Goal: Task Accomplishment & Management: Complete application form

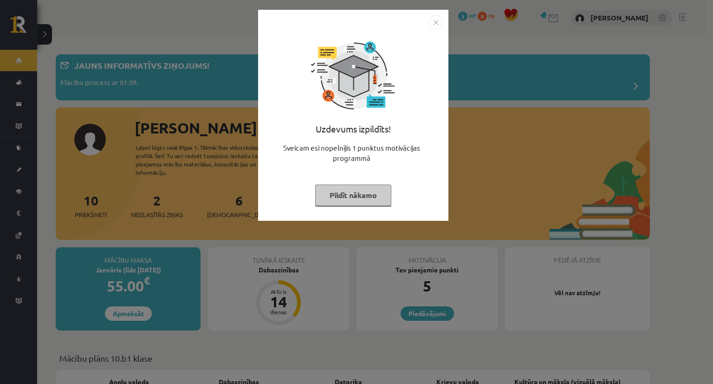
click at [360, 197] on button "Pildīt nākamo" at bounding box center [353, 194] width 76 height 21
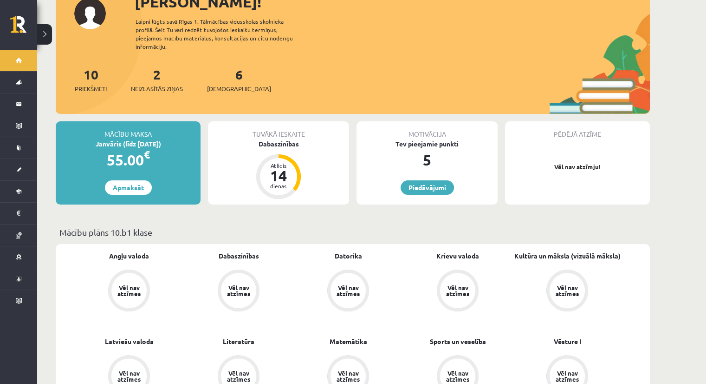
scroll to position [139, 0]
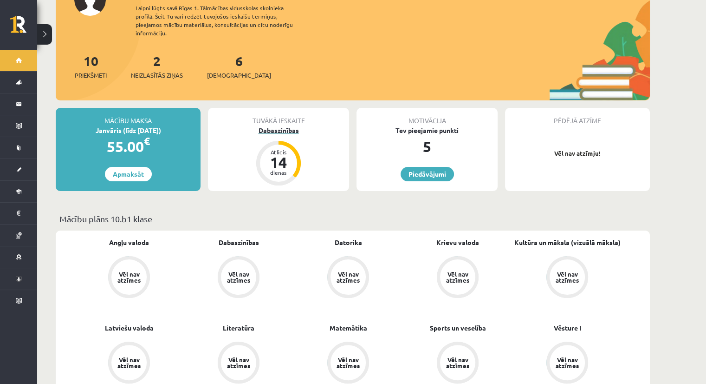
click at [269, 155] on div "14" at bounding box center [279, 162] width 28 height 15
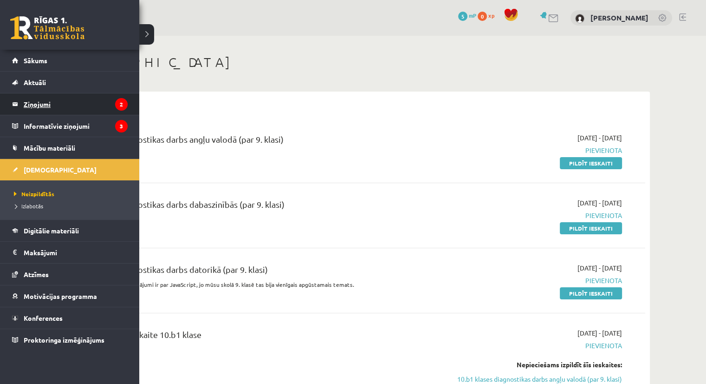
click at [31, 100] on legend "Ziņojumi 2" at bounding box center [76, 103] width 104 height 21
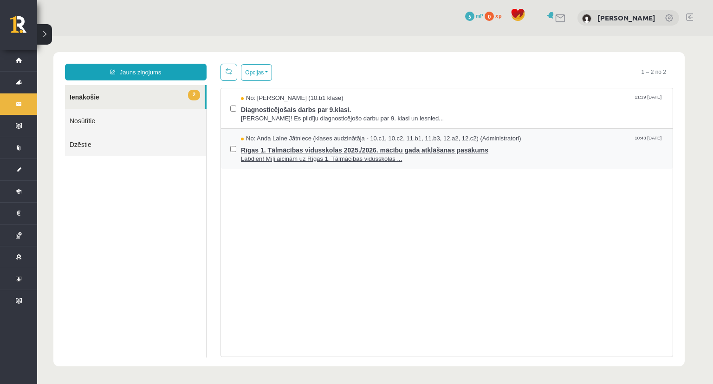
click at [301, 156] on span "Labdien! Mīļi aicinām uz Rīgas 1. Tālmācības vidusskolas ..." at bounding box center [452, 159] width 423 height 9
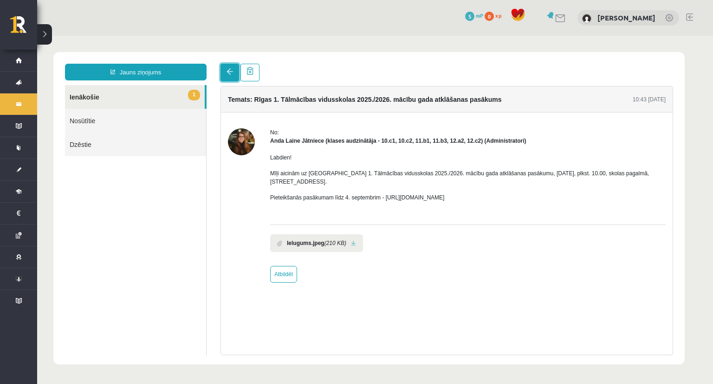
click at [237, 73] on link at bounding box center [230, 73] width 19 height 18
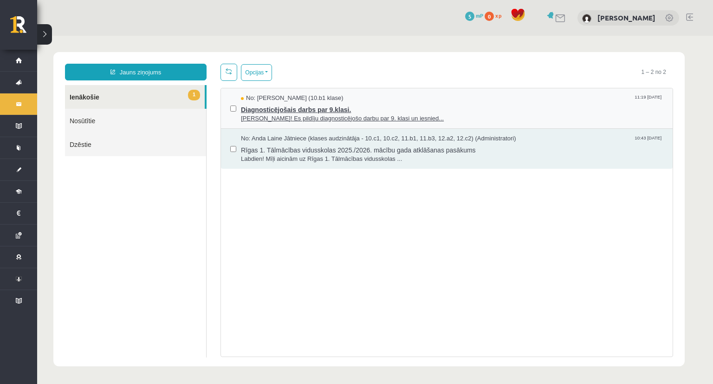
click at [258, 116] on span "Sveika! Es pildīju diagnosticējošo darbu par 9. klasi un iesnied..." at bounding box center [452, 118] width 423 height 9
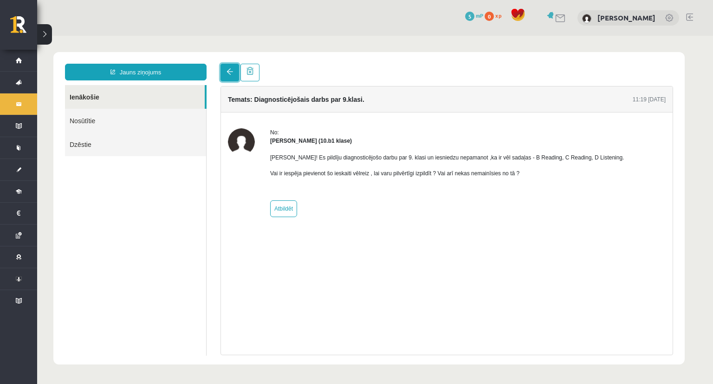
click at [230, 77] on link at bounding box center [230, 73] width 19 height 18
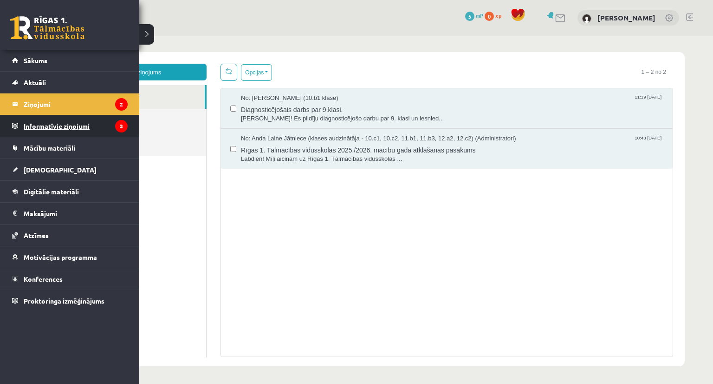
click at [66, 130] on legend "Informatīvie ziņojumi 3" at bounding box center [76, 125] width 104 height 21
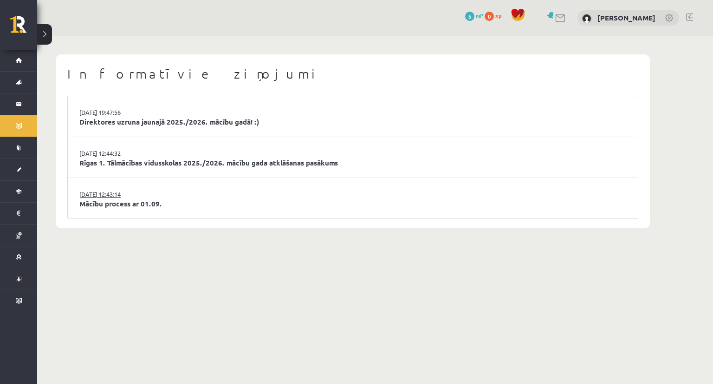
click at [112, 196] on link "29.08.2025 12:43:14" at bounding box center [114, 193] width 70 height 9
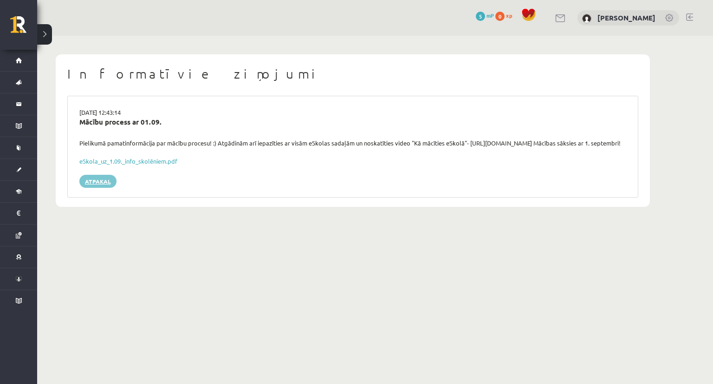
click at [98, 185] on link "Atpakaļ" at bounding box center [97, 181] width 37 height 13
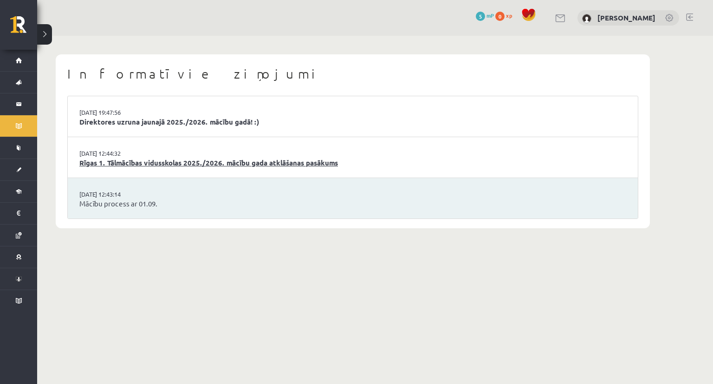
click at [102, 165] on link "Rīgas 1. Tālmācības vidusskolas 2025./2026. mācību gada atklāšanas pasākums" at bounding box center [352, 162] width 547 height 11
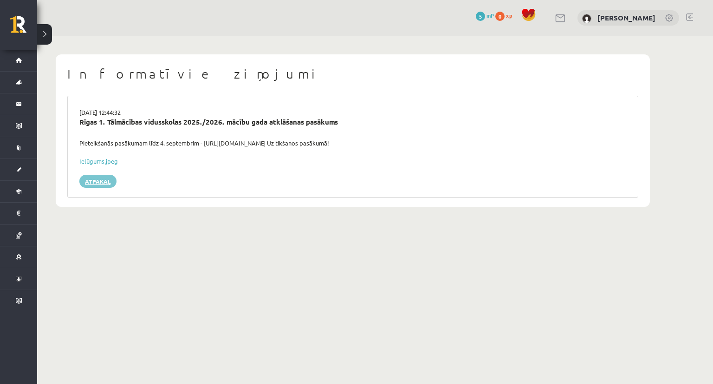
click at [104, 186] on link "Atpakaļ" at bounding box center [97, 181] width 37 height 13
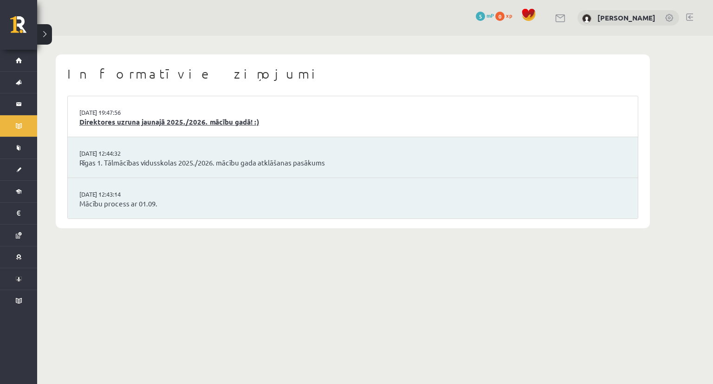
click at [111, 126] on link "Direktores uzruna jaunajā 2025./2026. mācību gadā! :)" at bounding box center [352, 122] width 547 height 11
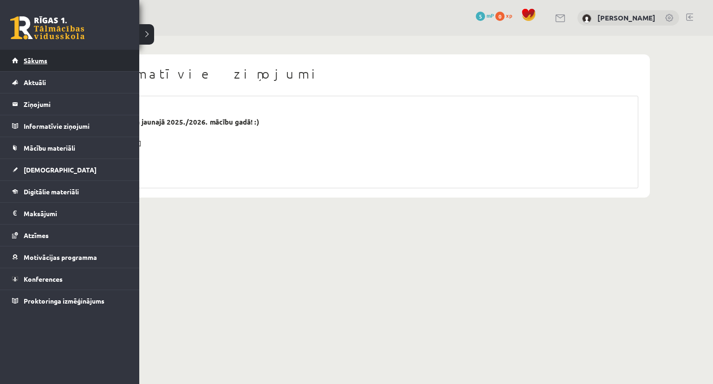
click at [41, 59] on span "Sākums" at bounding box center [36, 60] width 24 height 8
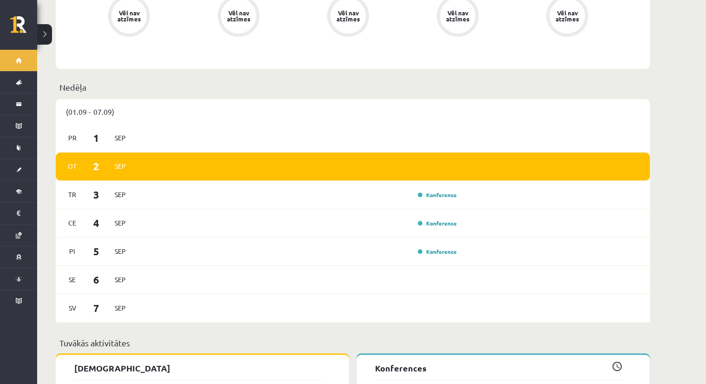
scroll to position [464, 0]
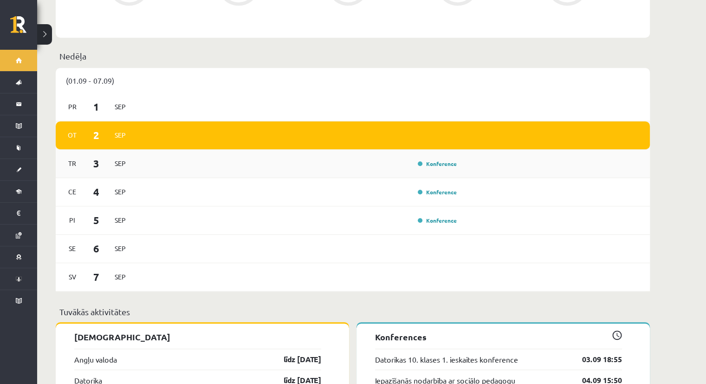
click at [403, 158] on div "Konference" at bounding box center [298, 163] width 323 height 10
click at [95, 156] on span "3" at bounding box center [96, 163] width 29 height 15
click at [436, 188] on link "Konference" at bounding box center [437, 191] width 39 height 7
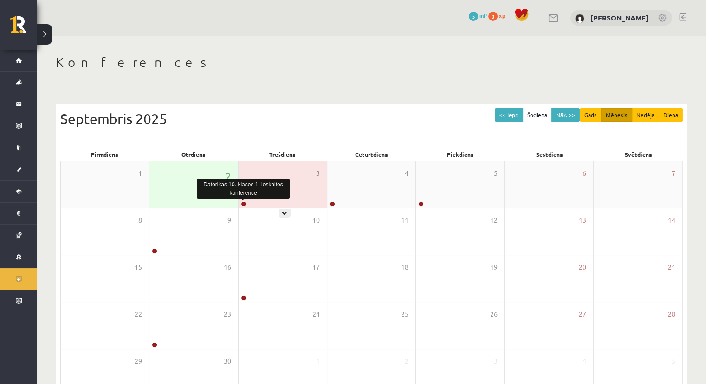
click at [243, 202] on link at bounding box center [244, 204] width 6 height 6
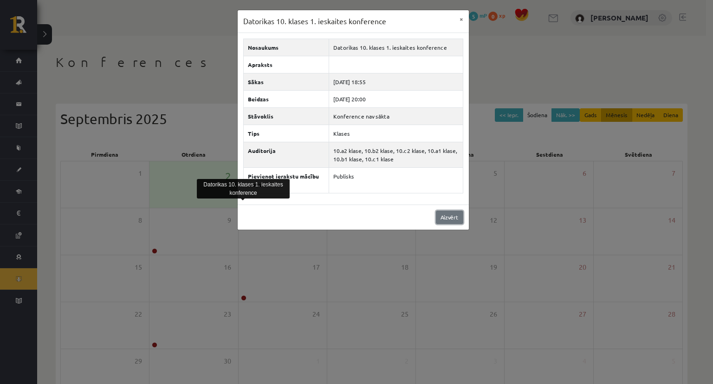
click at [444, 212] on link "Aizvērt" at bounding box center [449, 216] width 27 height 13
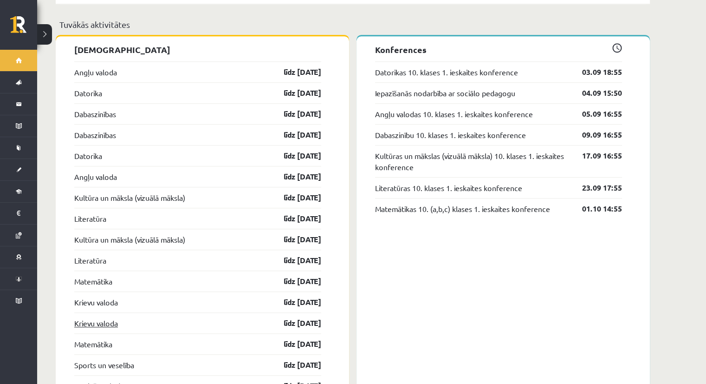
scroll to position [743, 0]
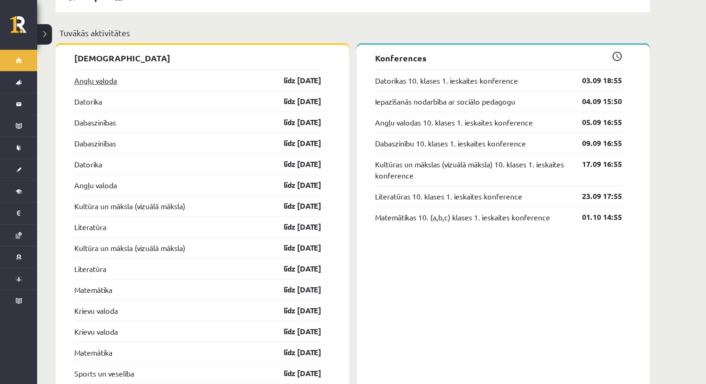
click at [104, 77] on link "Angļu valoda" at bounding box center [95, 80] width 43 height 11
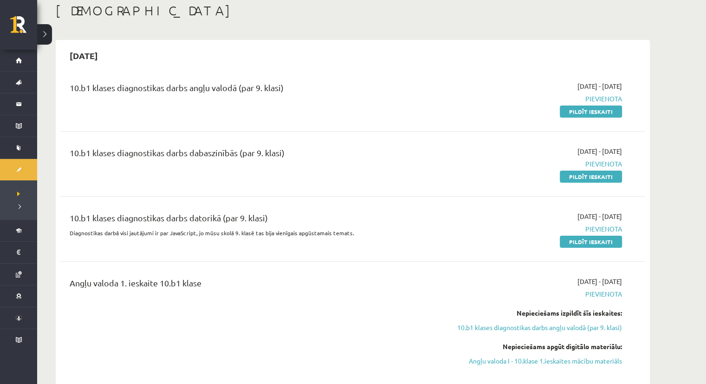
scroll to position [46, 0]
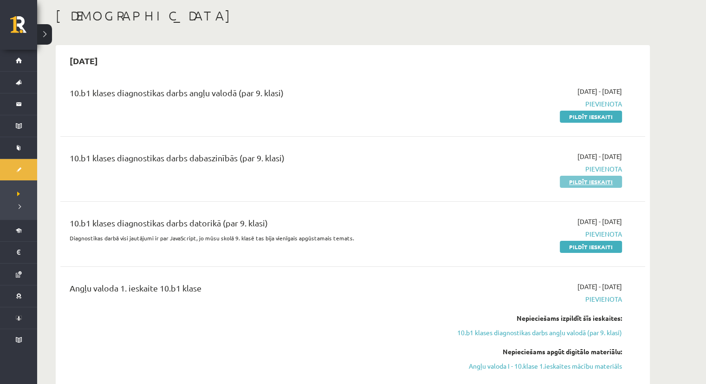
click at [591, 180] on link "Pildīt ieskaiti" at bounding box center [591, 182] width 62 height 12
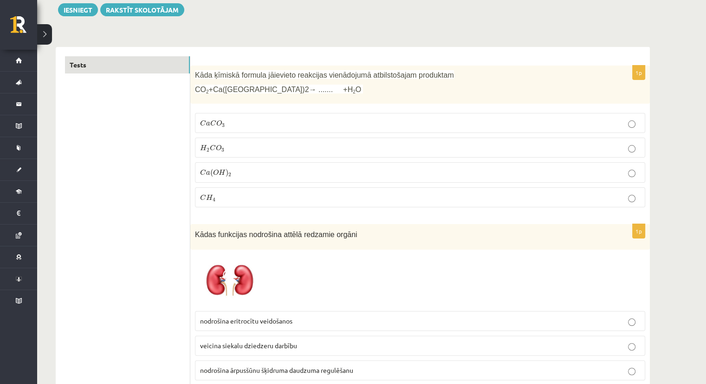
scroll to position [93, 0]
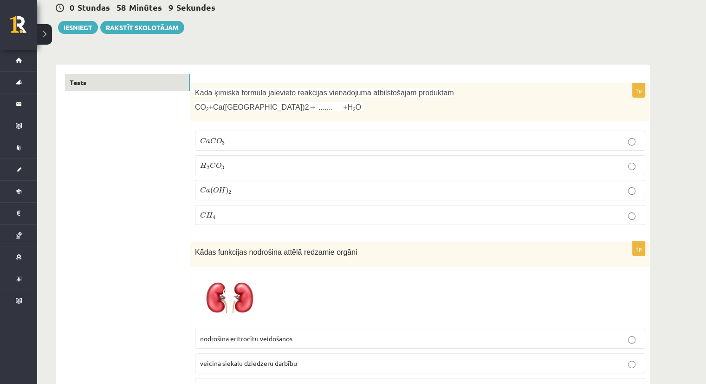
click at [239, 139] on p "C a C O 3 C a C O 3" at bounding box center [420, 141] width 440 height 10
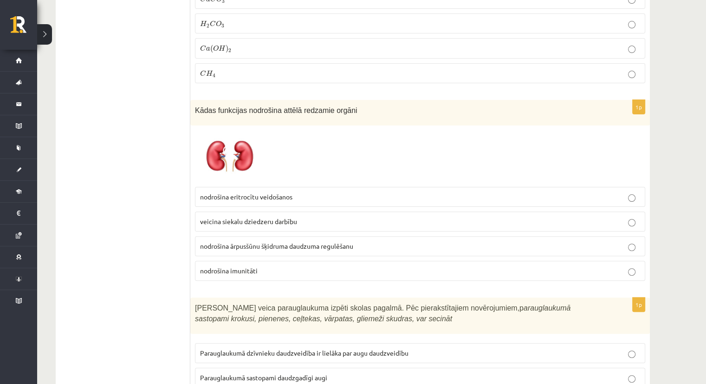
scroll to position [232, 0]
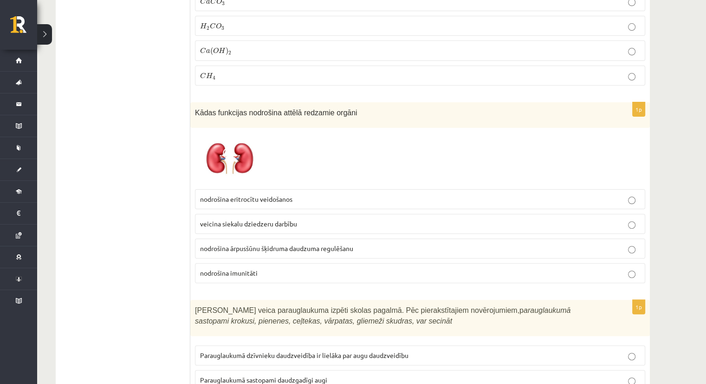
click at [403, 246] on p "nodrošina ārpusšūnu šķidruma daudzuma regulēšanu" at bounding box center [420, 248] width 440 height 10
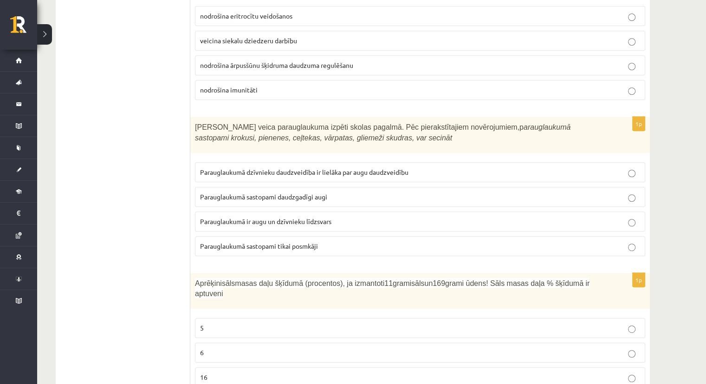
scroll to position [418, 0]
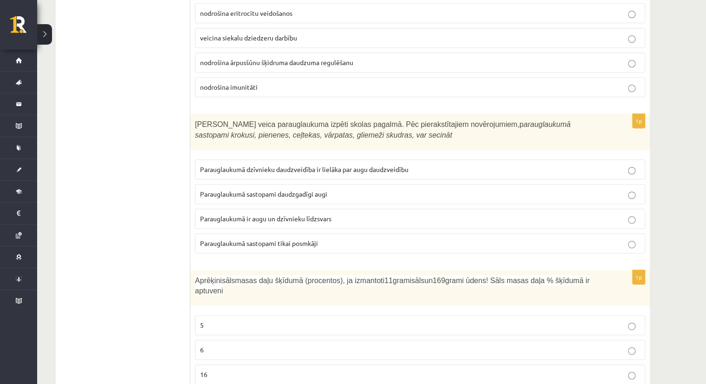
click at [312, 191] on span "Parauglaukumā sastopami daudzgadīgi augi" at bounding box center [263, 193] width 127 height 8
click at [368, 209] on label "Parauglaukumā ir augu un dzīvnieku līdzsvars" at bounding box center [420, 218] width 450 height 20
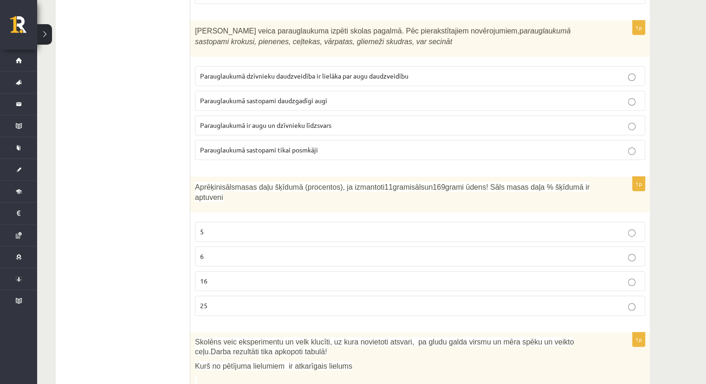
scroll to position [604, 0]
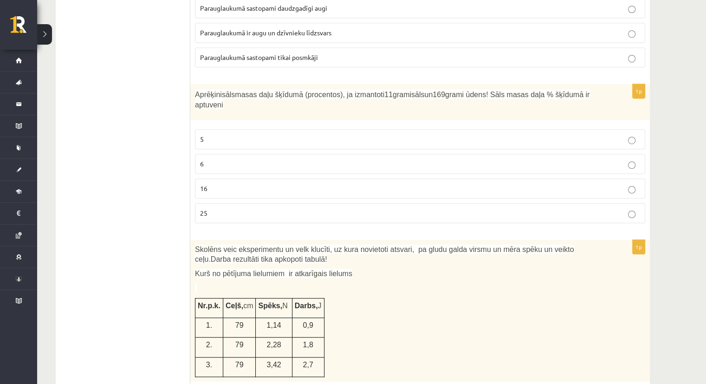
click at [228, 159] on p "6" at bounding box center [420, 164] width 440 height 10
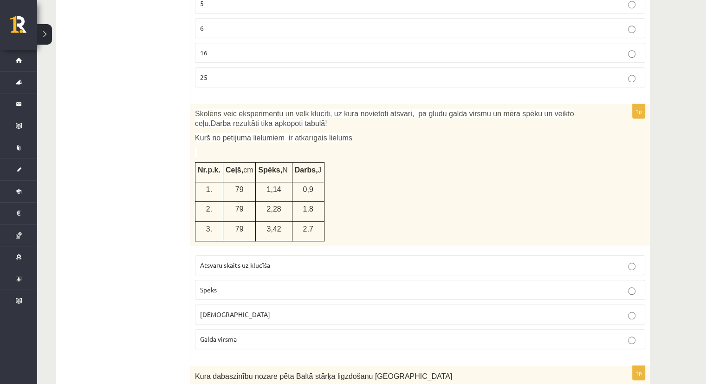
scroll to position [743, 0]
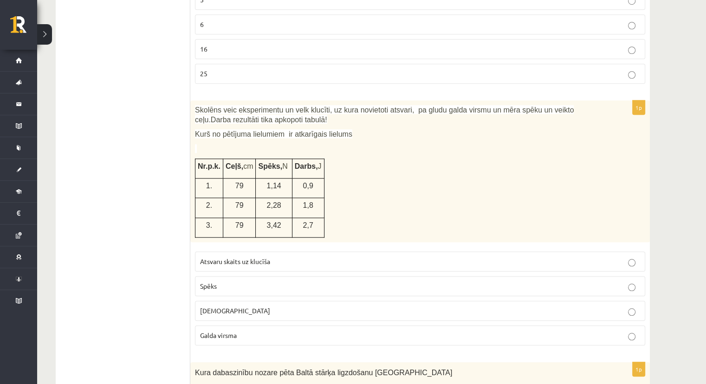
click at [617, 281] on p "Spēks" at bounding box center [420, 286] width 440 height 10
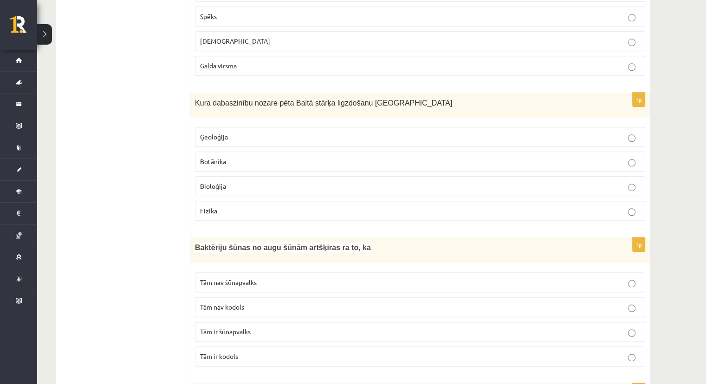
scroll to position [1021, 0]
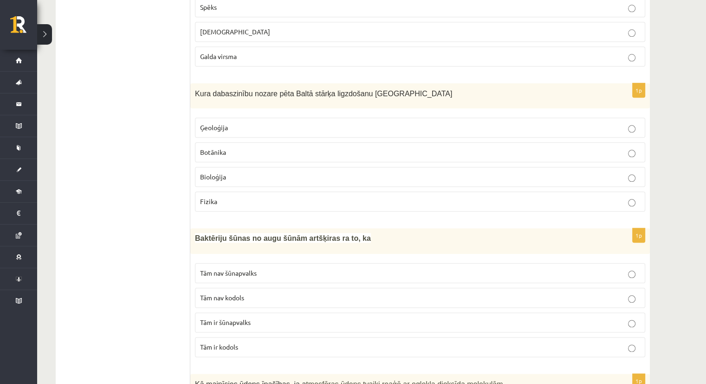
click at [226, 172] on p "Bioloģija" at bounding box center [420, 177] width 440 height 10
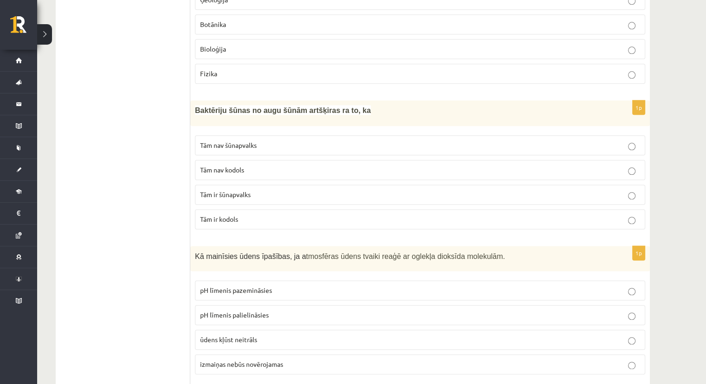
scroll to position [1161, 0]
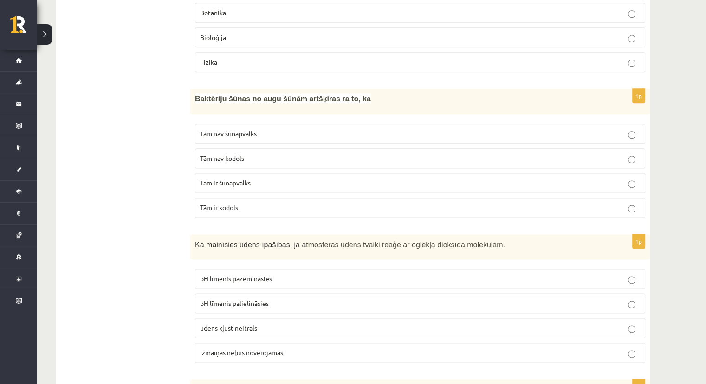
click at [243, 154] on span "Tām nav kodols" at bounding box center [222, 158] width 44 height 8
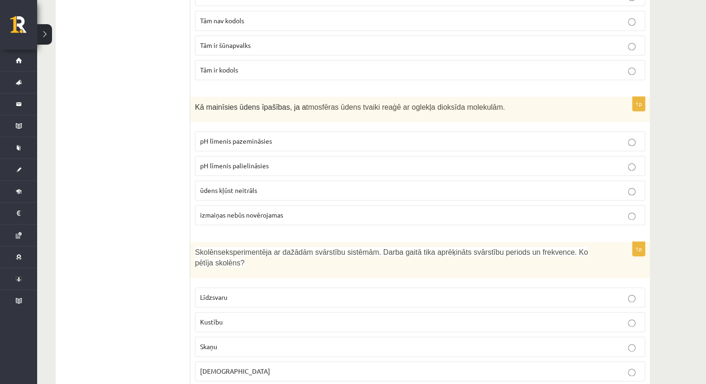
scroll to position [1300, 0]
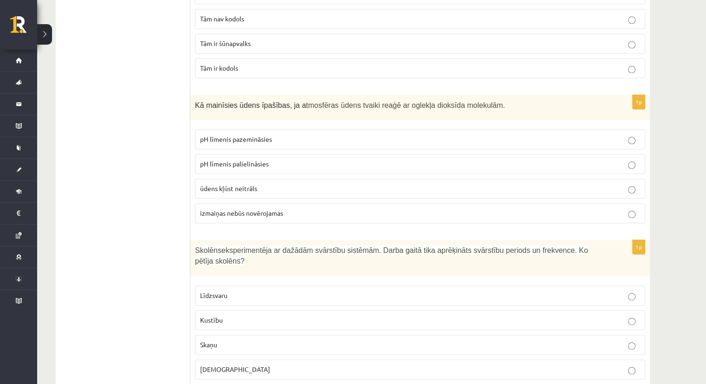
click at [264, 159] on span "pH līmenis palielināsies" at bounding box center [234, 163] width 69 height 8
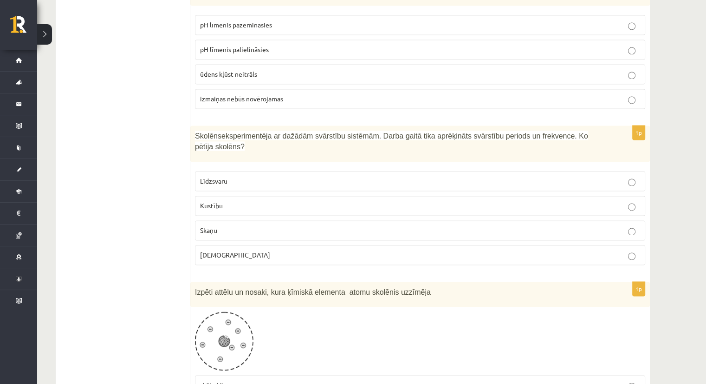
scroll to position [1439, 0]
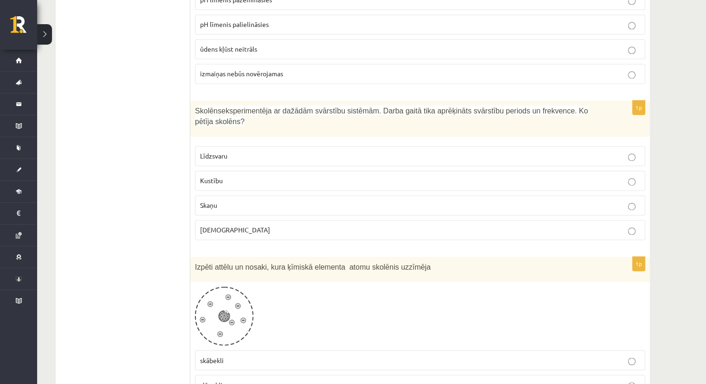
click at [464, 176] on p "Kustību" at bounding box center [420, 181] width 440 height 10
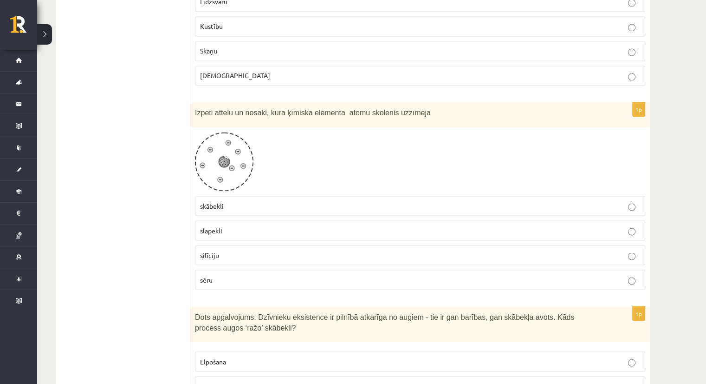
scroll to position [1625, 0]
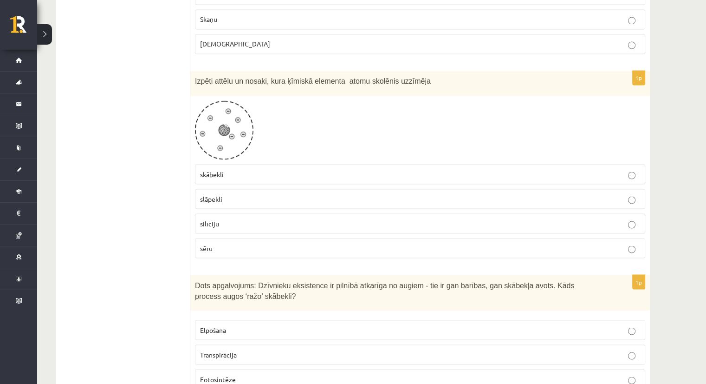
click at [286, 194] on p "slāpekli" at bounding box center [420, 199] width 440 height 10
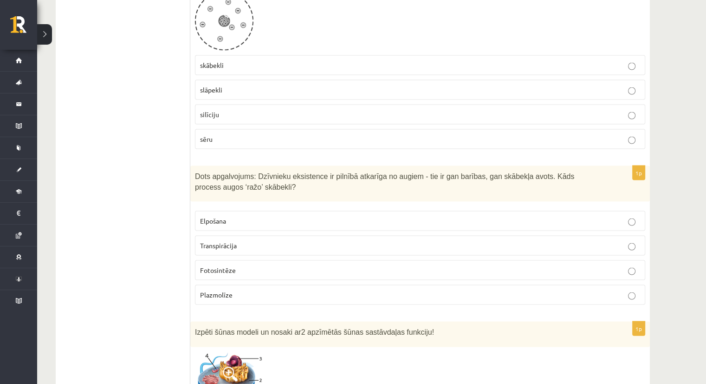
scroll to position [1811, 0]
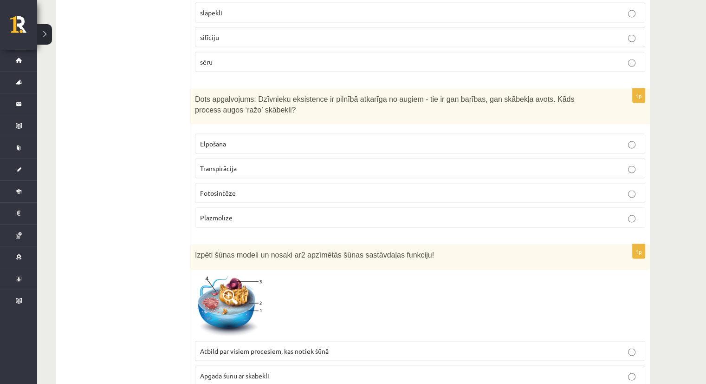
click at [230, 189] on span "Fotosintēze" at bounding box center [218, 193] width 36 height 8
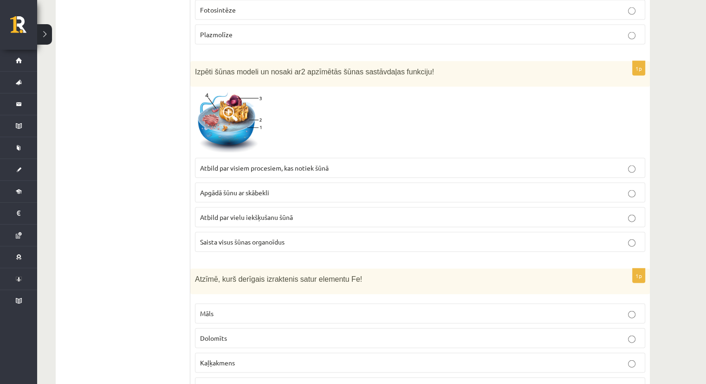
scroll to position [1996, 0]
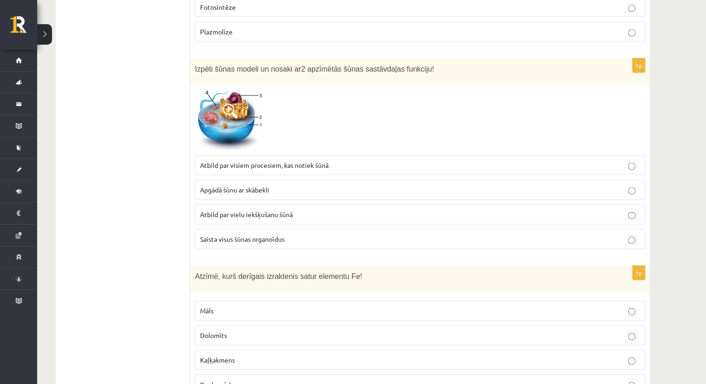
click at [297, 185] on p "Apgādā šūnu ar skābekli" at bounding box center [420, 190] width 440 height 10
click at [302, 161] on span "Atbild par visiem procesiem, kas notiek šūnā" at bounding box center [264, 165] width 129 height 8
click at [230, 104] on span at bounding box center [230, 111] width 15 height 15
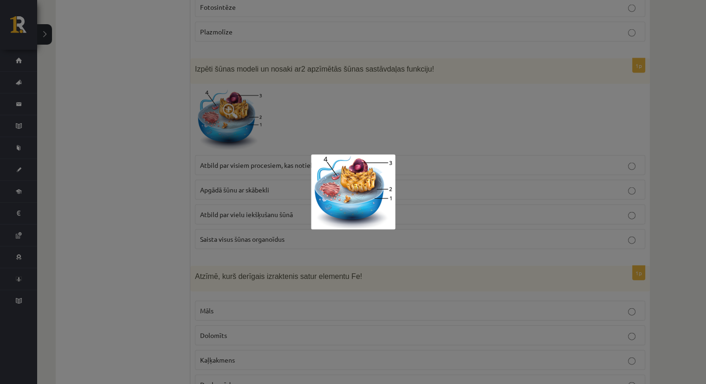
click at [360, 191] on img at bounding box center [353, 191] width 85 height 75
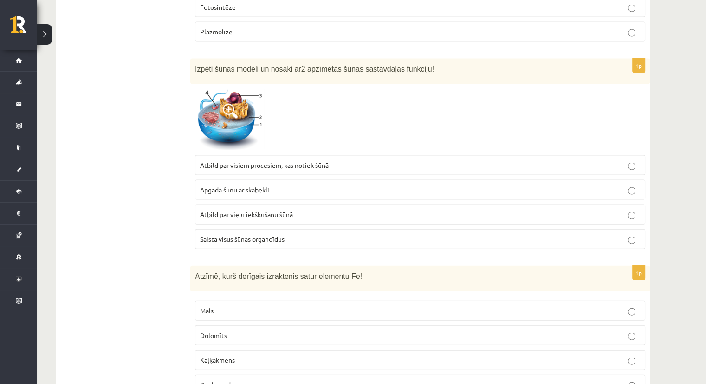
click at [295, 234] on p "Saista visus šūnas organoīdus" at bounding box center [420, 239] width 440 height 10
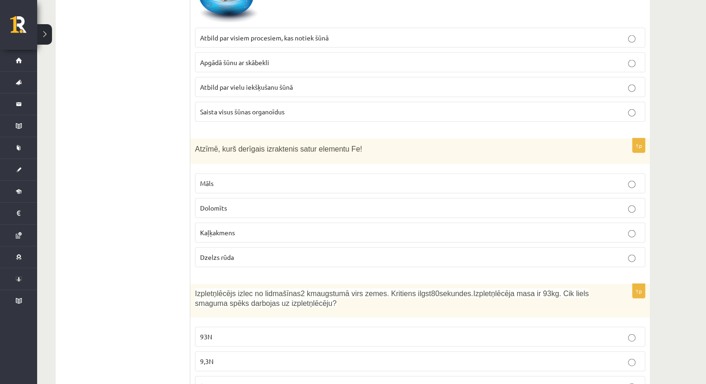
scroll to position [2136, 0]
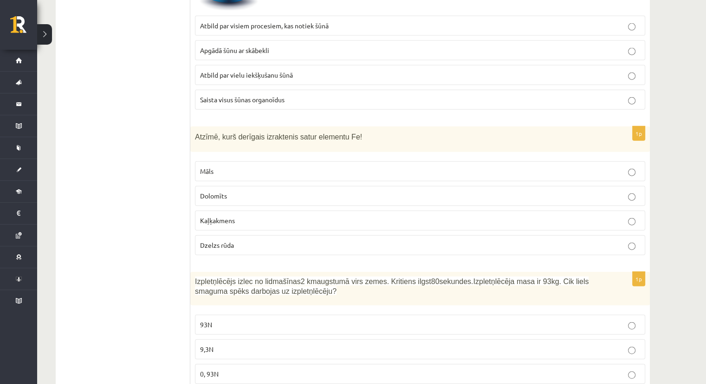
click at [256, 240] on p "Dzelzs rūda" at bounding box center [420, 245] width 440 height 10
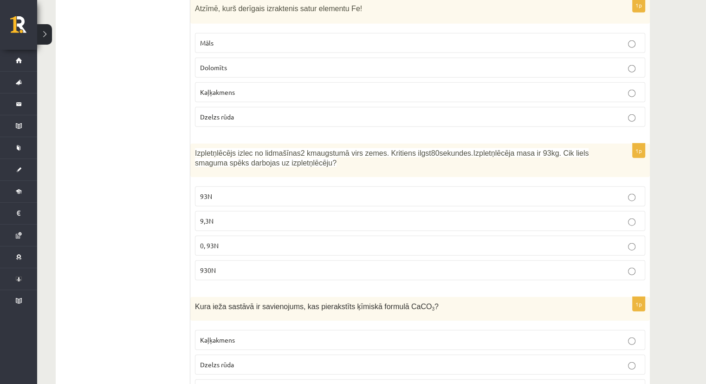
scroll to position [2275, 0]
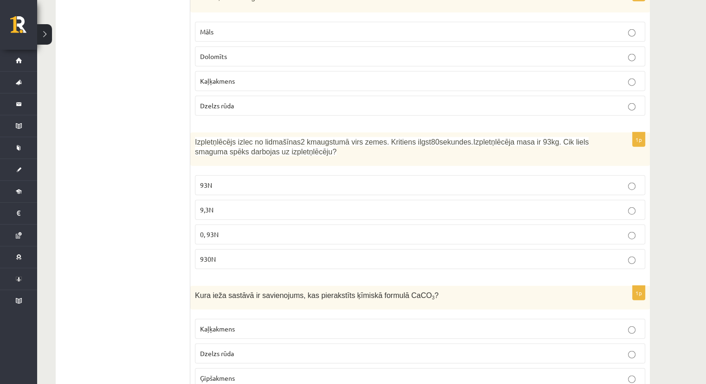
click at [212, 254] on span "930N" at bounding box center [208, 258] width 16 height 8
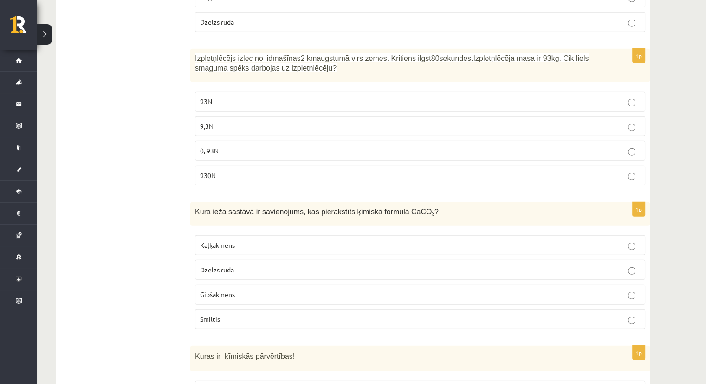
scroll to position [2368, 0]
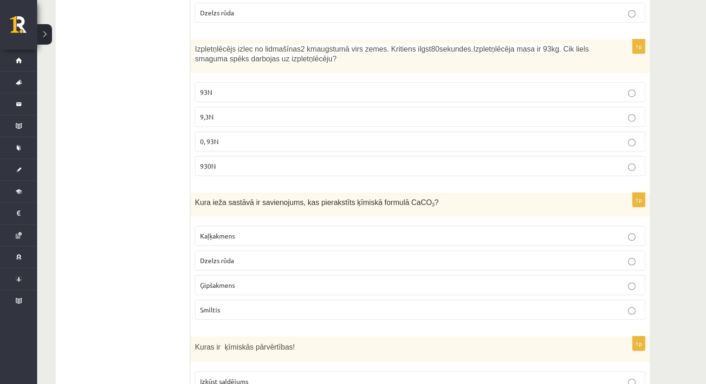
click at [222, 231] on span "Kaļķakmens" at bounding box center [217, 235] width 35 height 8
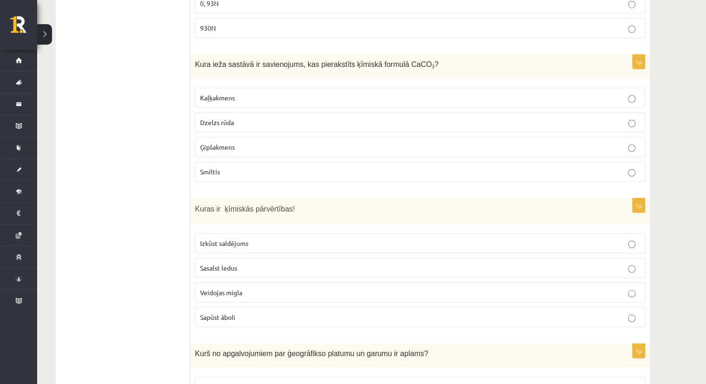
scroll to position [2507, 0]
click at [222, 311] on p "Sapūst āboli" at bounding box center [420, 316] width 440 height 10
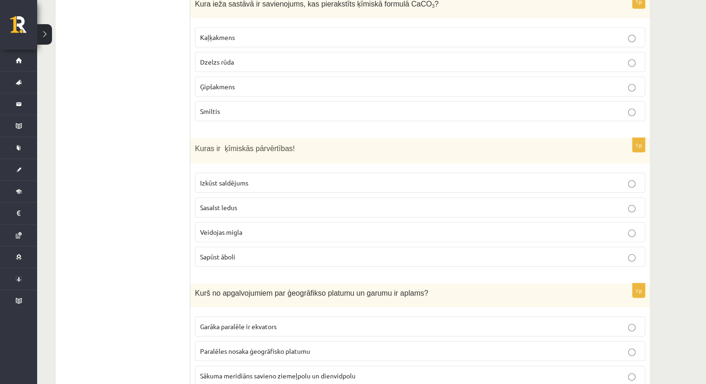
scroll to position [2646, 0]
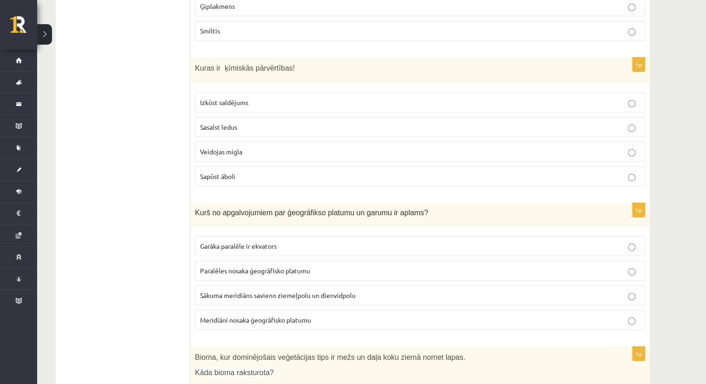
click at [347, 260] on label "Paralēles nosaka ģeogrāfisko platumu" at bounding box center [420, 270] width 450 height 20
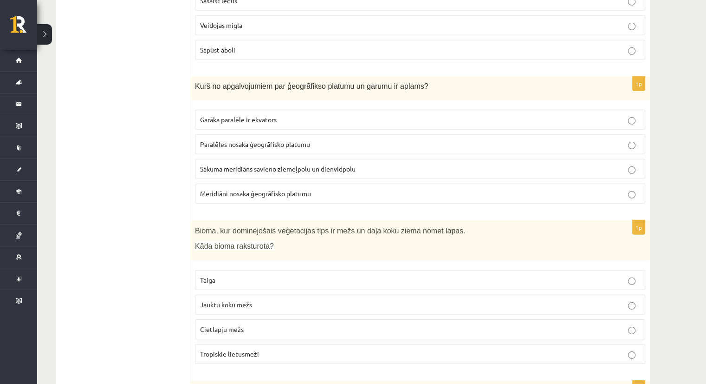
scroll to position [2786, 0]
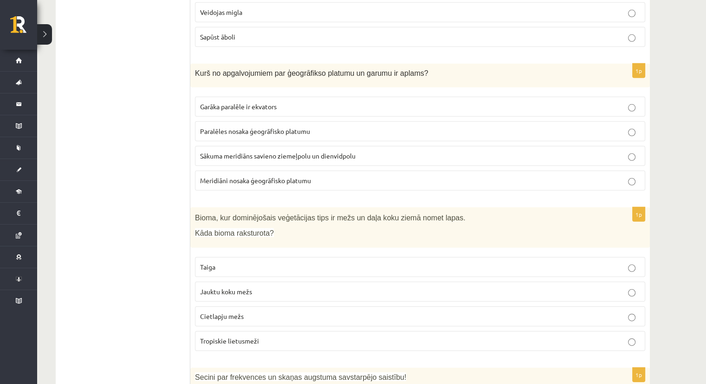
click at [241, 229] on span "Kāda bioma raksturota?" at bounding box center [234, 233] width 79 height 8
click at [211, 229] on span "Kāda bioma raksturota?" at bounding box center [234, 233] width 79 height 8
click at [245, 281] on label "Jauktu koku mežs" at bounding box center [420, 291] width 450 height 20
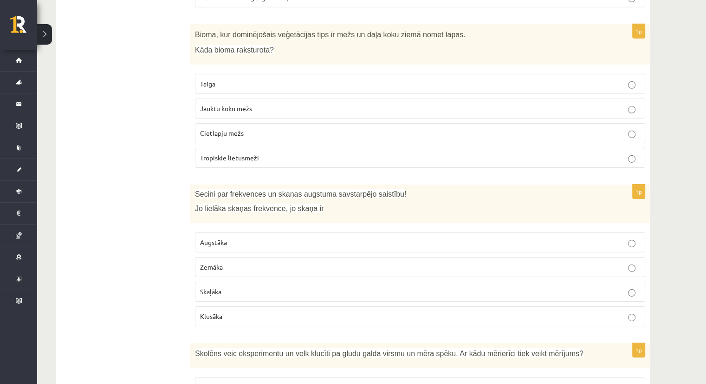
scroll to position [2971, 0]
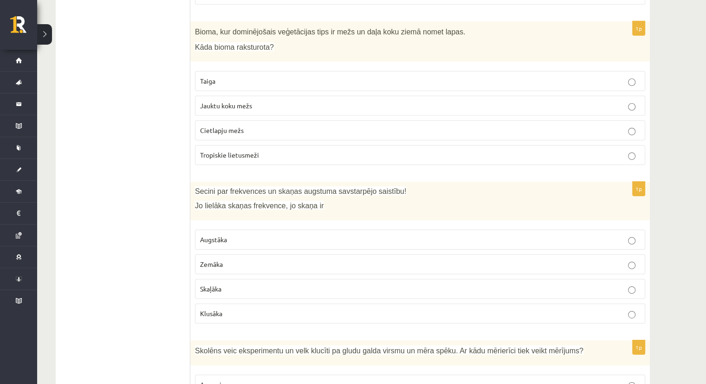
click at [232, 303] on label "Klusāka" at bounding box center [420, 313] width 450 height 20
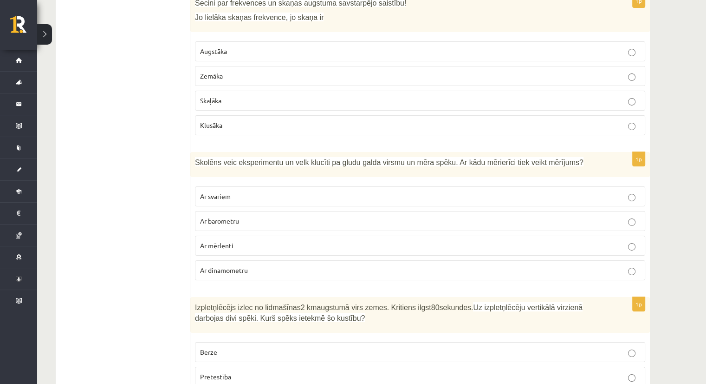
scroll to position [3157, 0]
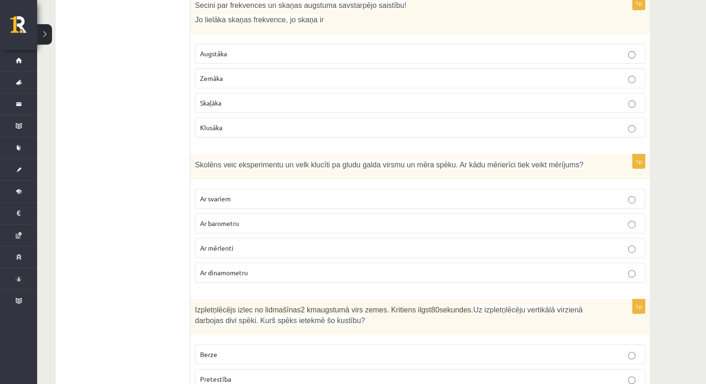
click at [281, 267] on p "Ar dinamometru" at bounding box center [420, 272] width 440 height 10
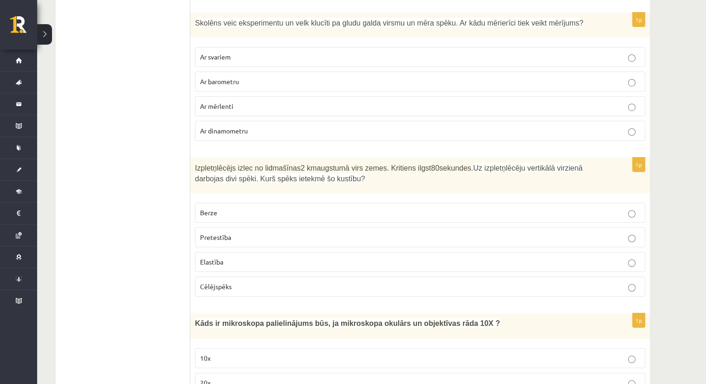
scroll to position [3296, 0]
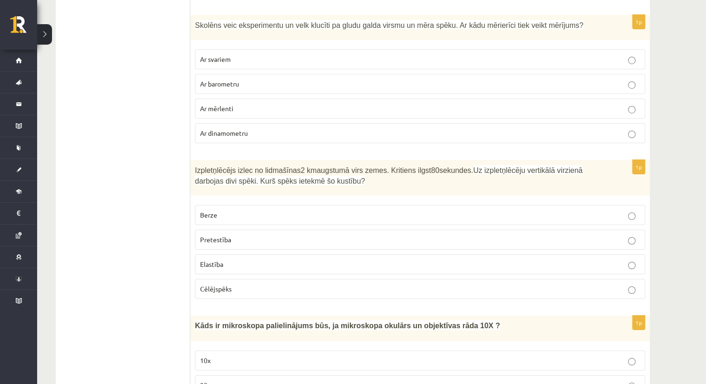
click at [236, 234] on p "Pretestība" at bounding box center [420, 239] width 440 height 10
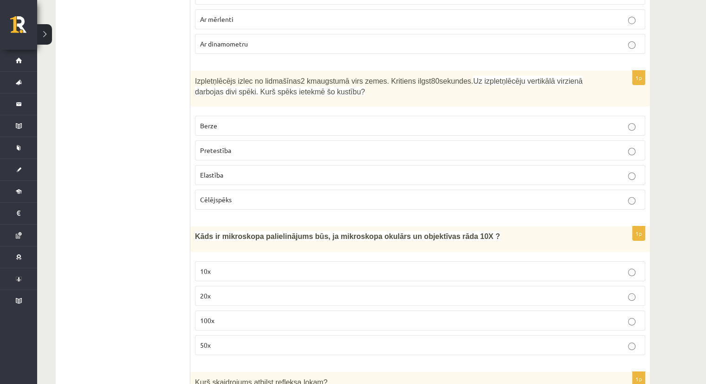
scroll to position [3389, 0]
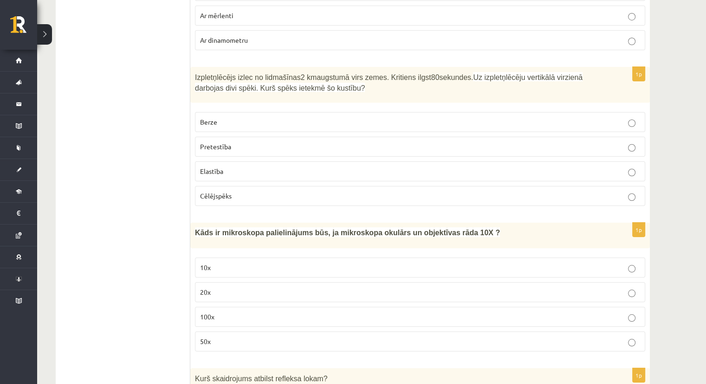
click at [201, 312] on span "100x" at bounding box center [207, 316] width 14 height 8
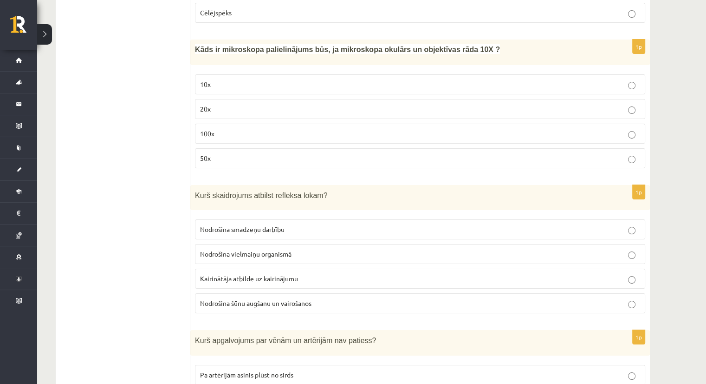
scroll to position [3575, 0]
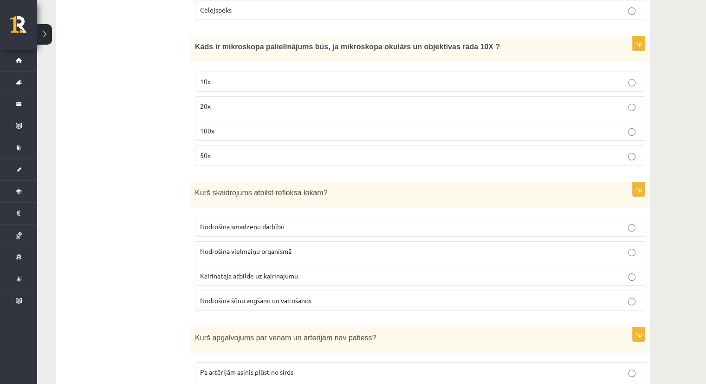
click at [296, 266] on label "Kairinātāja atbilde uz kairinājumu" at bounding box center [420, 276] width 450 height 20
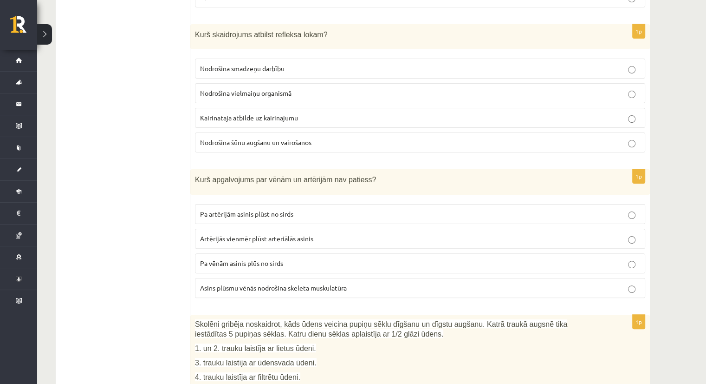
scroll to position [3714, 0]
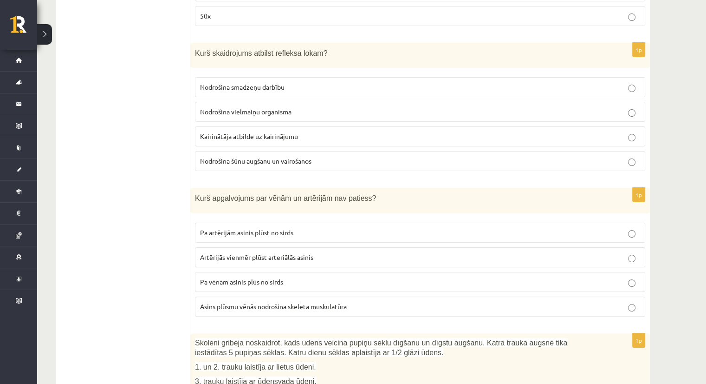
click at [254, 277] on span "Pa vēnām asinis plūs no sirds" at bounding box center [241, 281] width 83 height 8
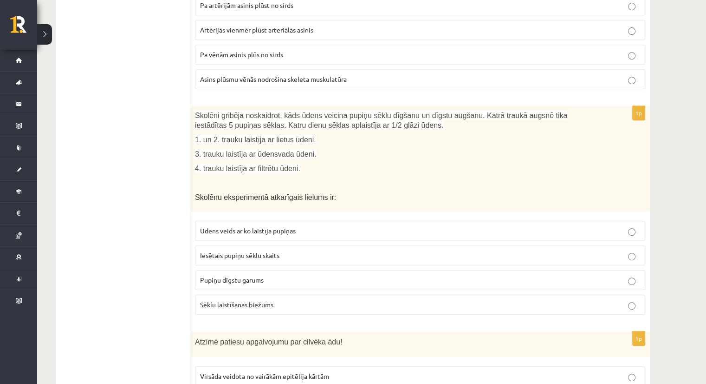
scroll to position [3946, 0]
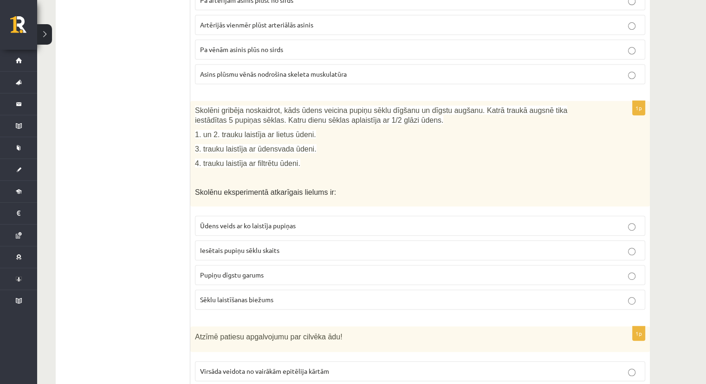
click at [254, 270] on p "Pupiņu dīgstu garums" at bounding box center [420, 275] width 440 height 10
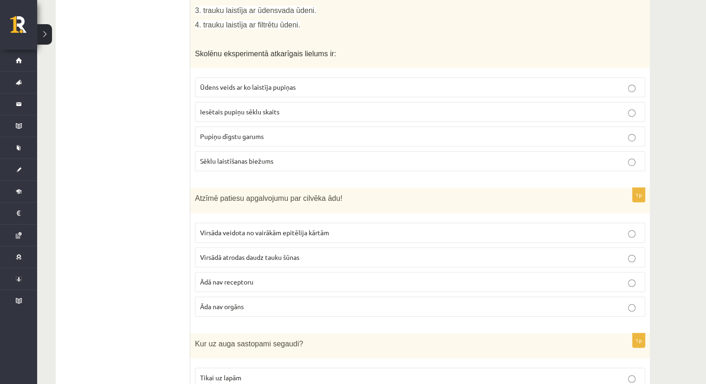
scroll to position [4065, 0]
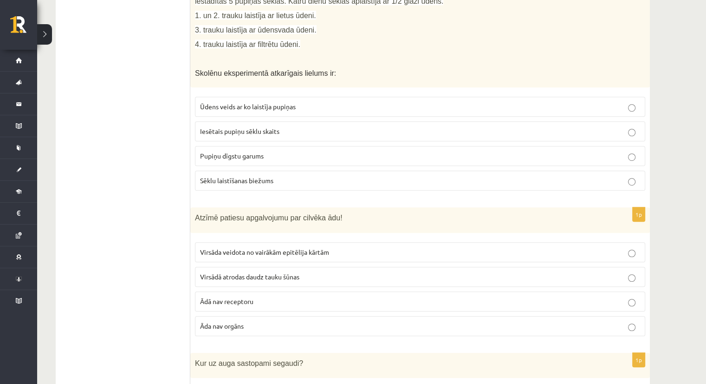
click at [228, 316] on label "Āda nav orgāns" at bounding box center [420, 326] width 450 height 20
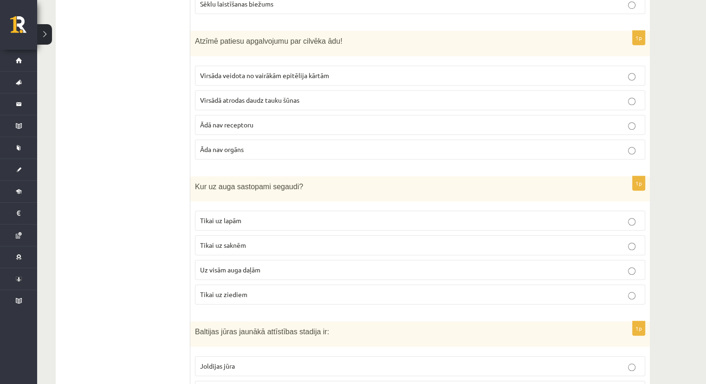
scroll to position [4251, 0]
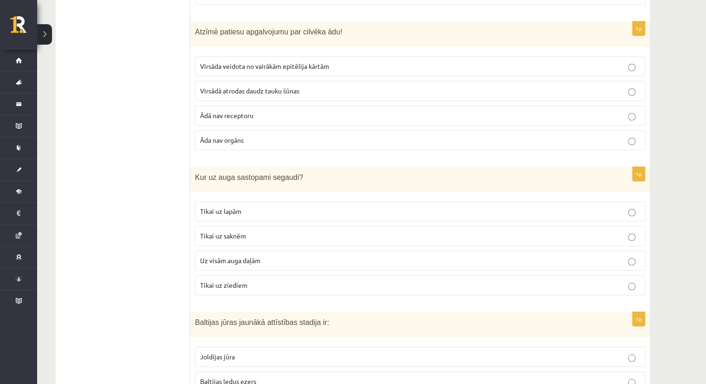
click at [235, 250] on label "Uz visām auga daļām" at bounding box center [420, 260] width 450 height 20
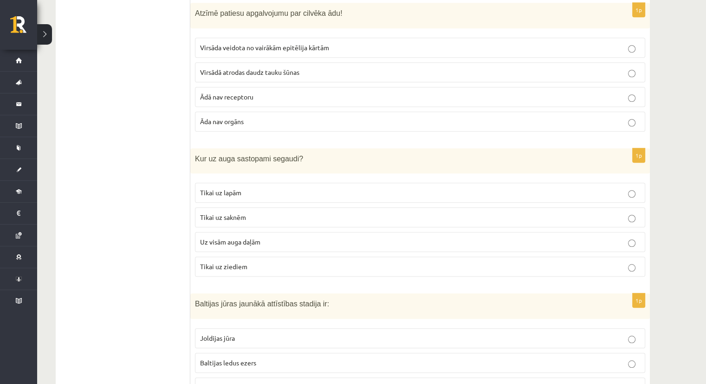
scroll to position [4297, 0]
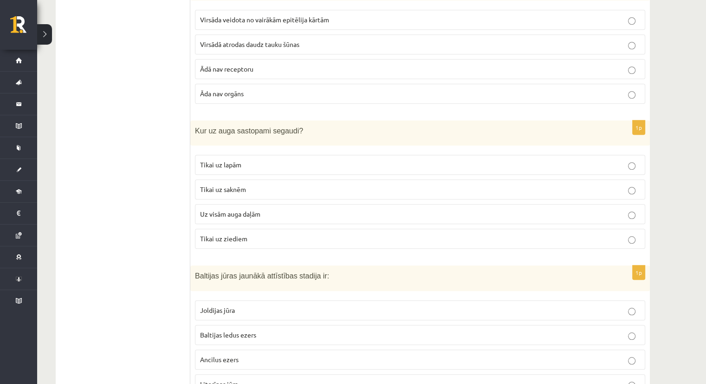
click at [255, 379] on p "Litorīnas jūra" at bounding box center [420, 384] width 440 height 10
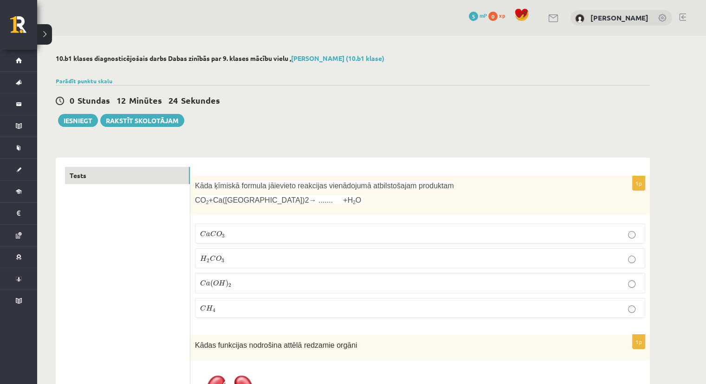
scroll to position [0, 0]
click at [70, 119] on button "Iesniegt" at bounding box center [78, 120] width 40 height 13
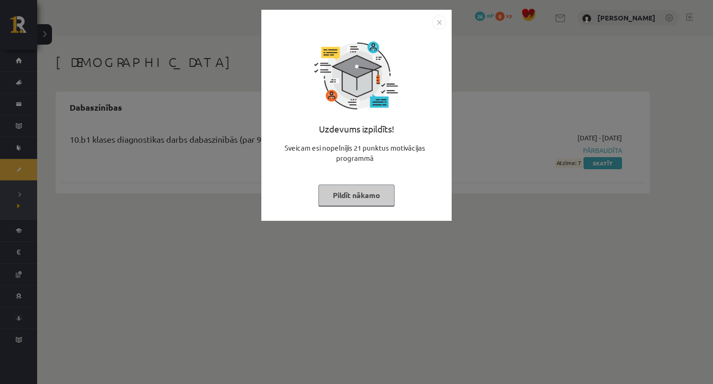
click at [363, 193] on button "Pildīt nākamo" at bounding box center [357, 194] width 76 height 21
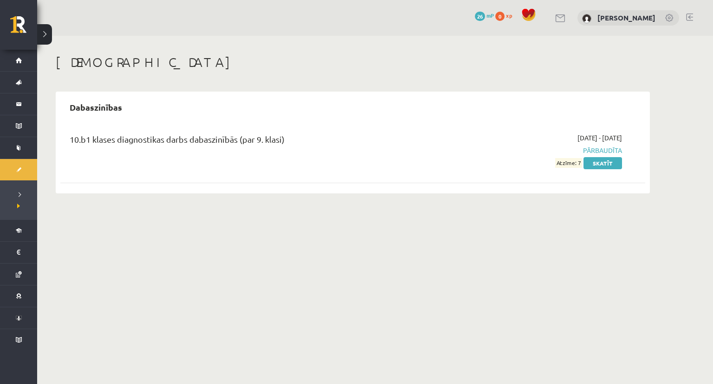
click at [567, 162] on span "Atzīme: 7" at bounding box center [568, 163] width 27 height 10
click at [595, 162] on link "Skatīt" at bounding box center [603, 163] width 39 height 12
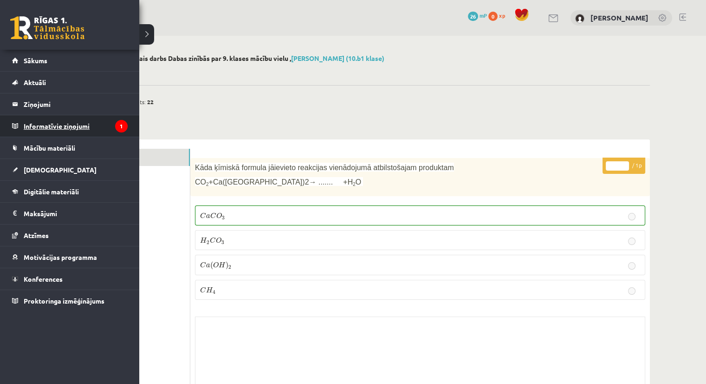
click at [78, 125] on legend "Informatīvie ziņojumi 1" at bounding box center [76, 125] width 104 height 21
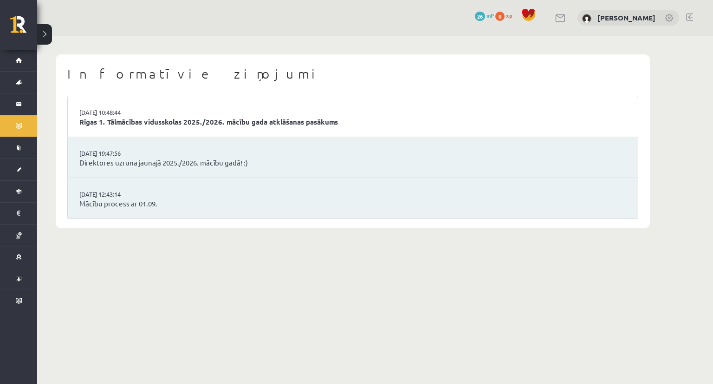
click at [170, 127] on li "02.09.2025 10:48:44 Rīgas 1. Tālmācības vidusskolas 2025./2026. mācību gada atk…" at bounding box center [353, 116] width 570 height 41
click at [169, 125] on link "Rīgas 1. Tālmācības vidusskolas 2025./2026. mācību gada atklāšanas pasākums" at bounding box center [352, 122] width 547 height 11
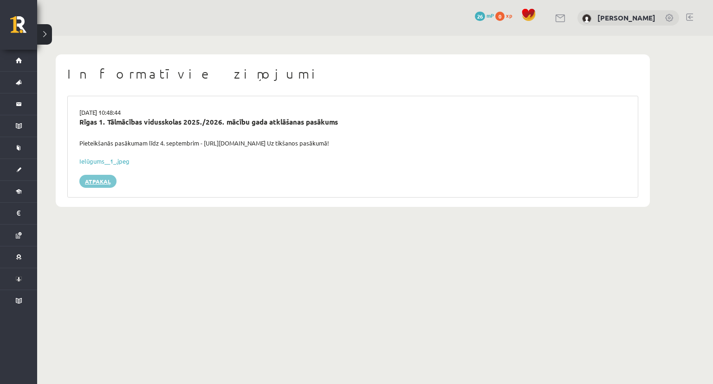
click at [89, 177] on link "Atpakaļ" at bounding box center [97, 181] width 37 height 13
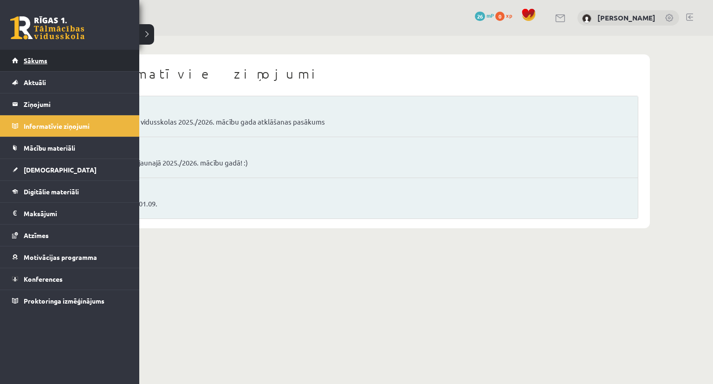
click at [26, 66] on link "Sākums" at bounding box center [70, 60] width 116 height 21
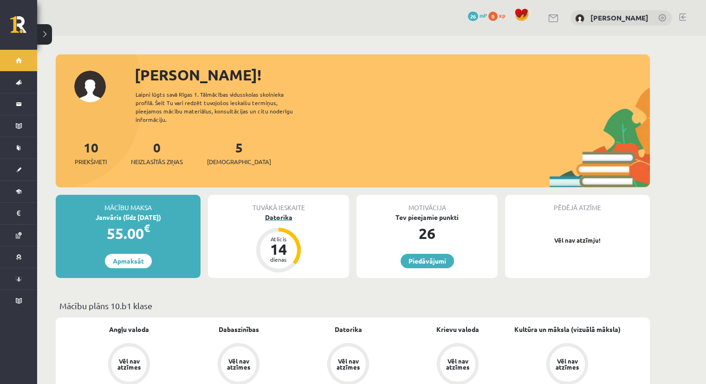
click at [284, 212] on div "Datorika" at bounding box center [278, 217] width 141 height 10
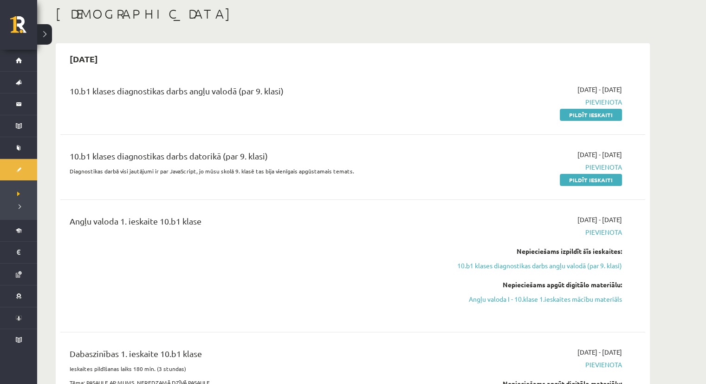
scroll to position [46, 0]
